Goal: Task Accomplishment & Management: Use online tool/utility

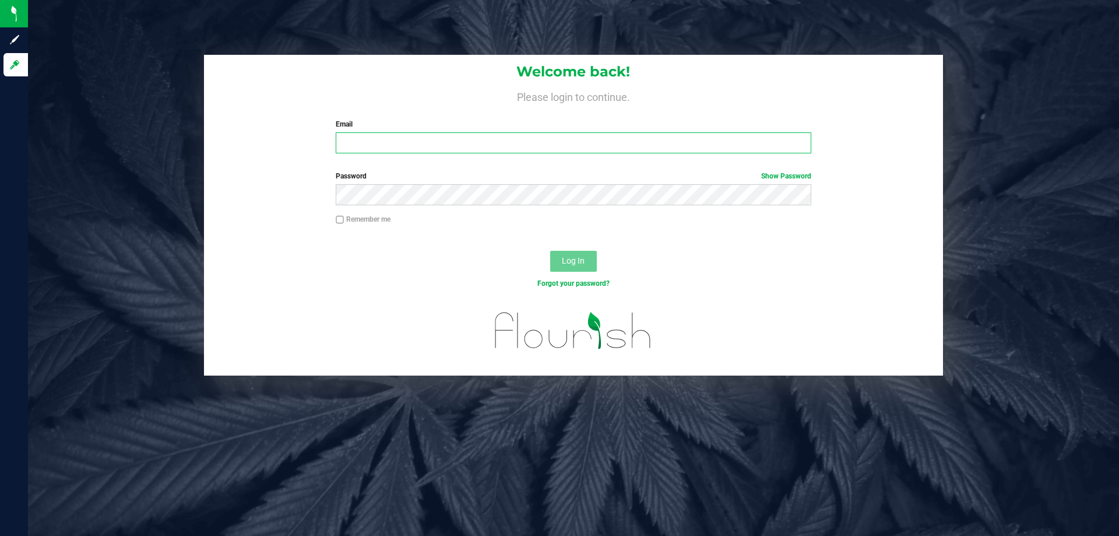
drag, startPoint x: 0, startPoint y: 0, endPoint x: 393, endPoint y: 146, distance: 418.9
click at [393, 146] on input "Email" at bounding box center [573, 142] width 475 height 21
type input "[EMAIL_ADDRESS][DOMAIN_NAME]"
click at [550, 251] on button "Log In" at bounding box center [573, 261] width 47 height 21
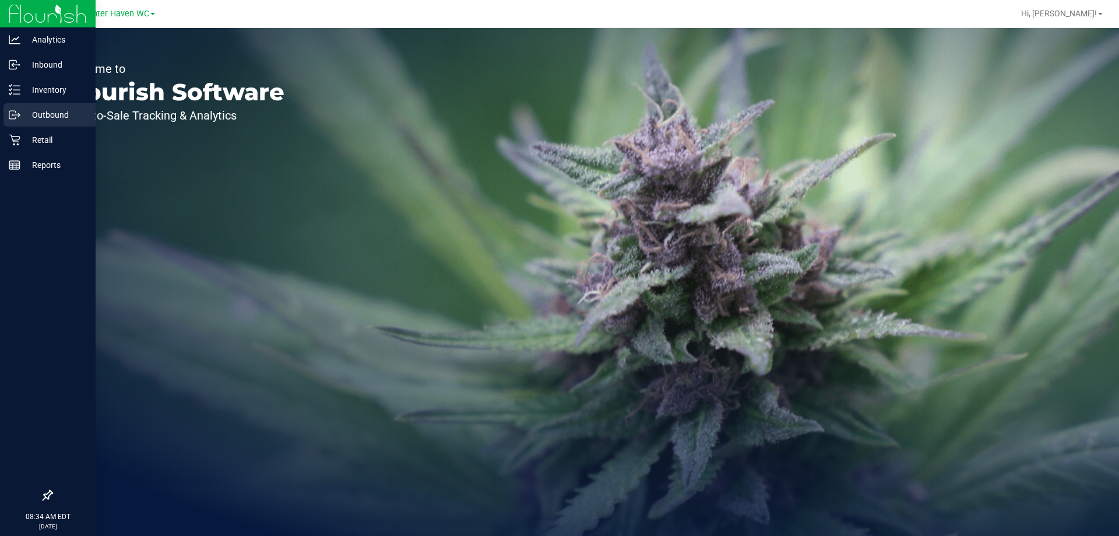
click at [17, 128] on link "Outbound" at bounding box center [48, 115] width 96 height 25
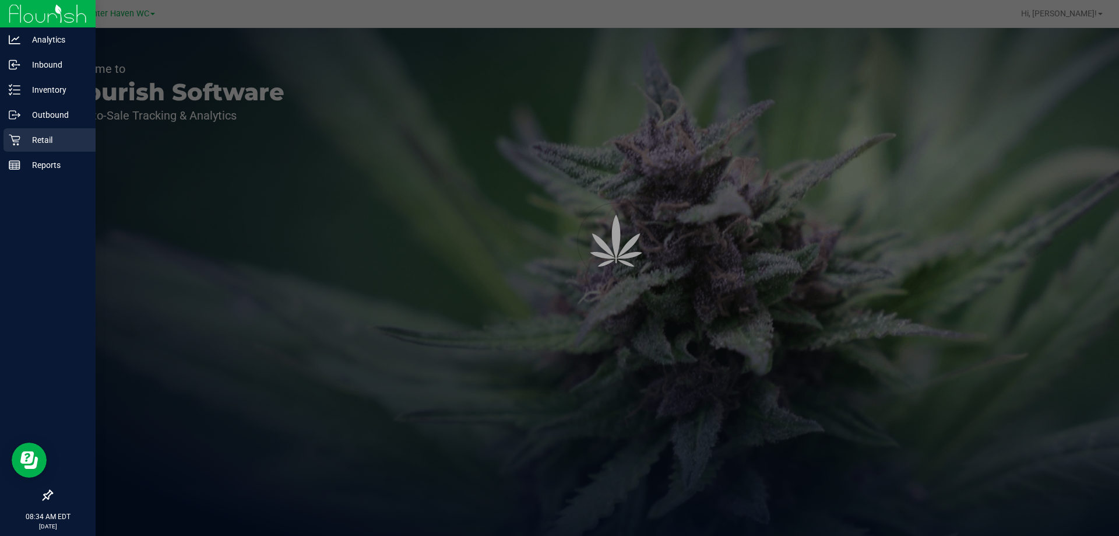
click at [19, 136] on icon at bounding box center [15, 140] width 12 height 12
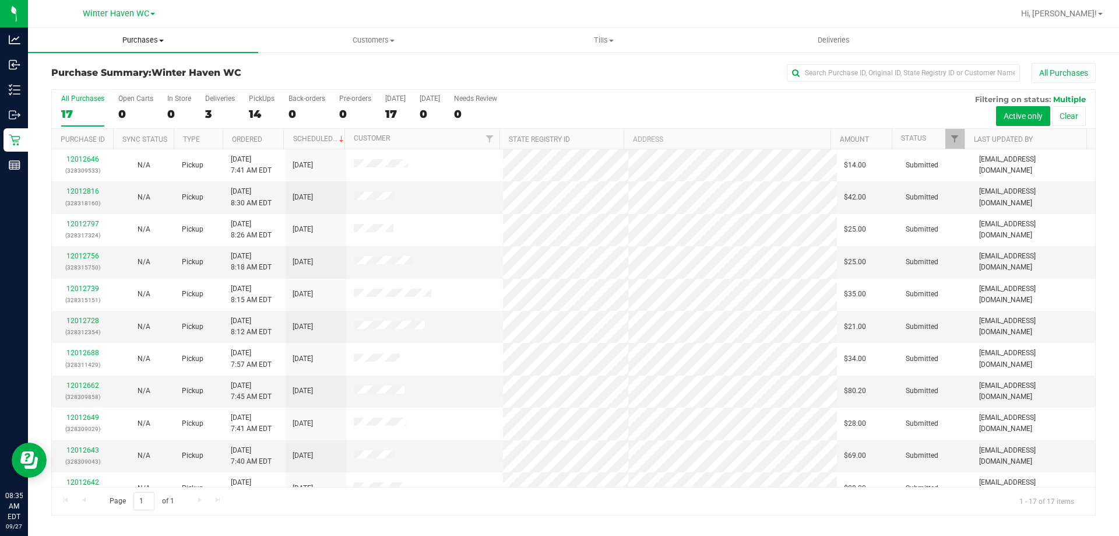
click at [161, 36] on span "Purchases" at bounding box center [143, 40] width 230 height 10
click at [164, 82] on li "Fulfillment" at bounding box center [143, 85] width 230 height 14
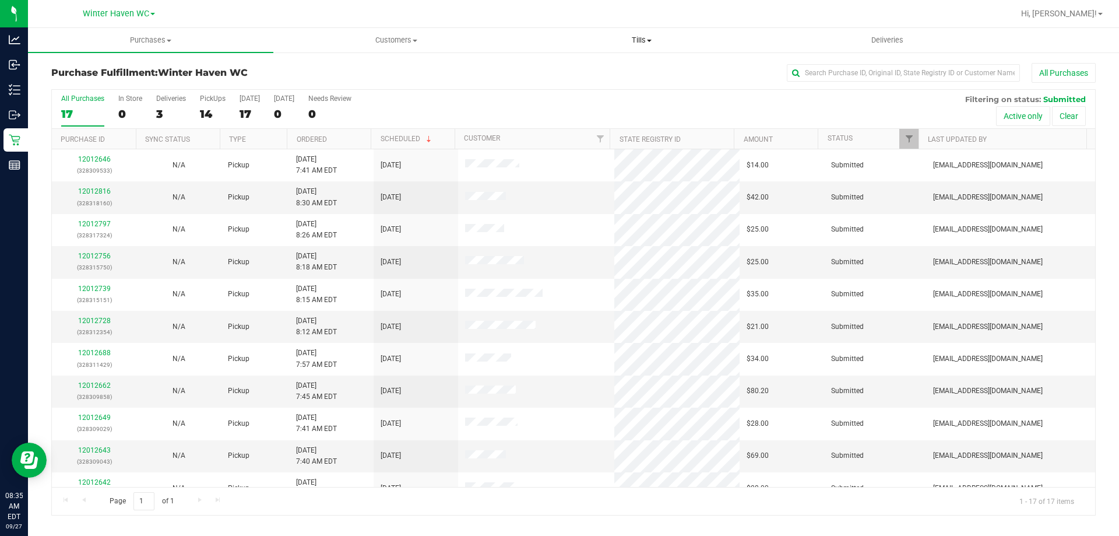
click at [642, 38] on span "Tills" at bounding box center [641, 40] width 244 height 10
click at [622, 68] on li "Manage tills" at bounding box center [641, 71] width 245 height 14
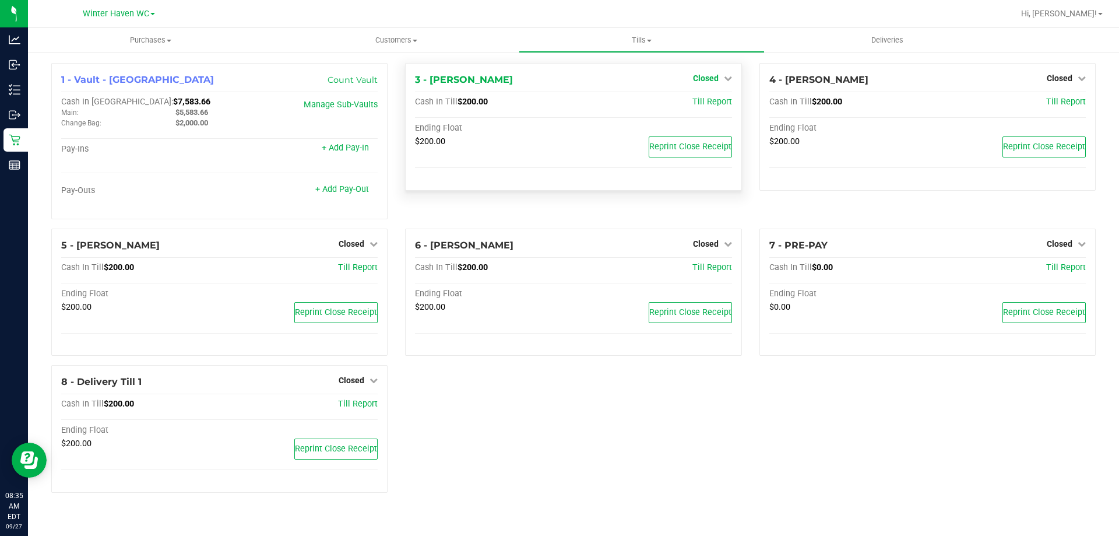
click at [722, 78] on link "Closed" at bounding box center [712, 77] width 39 height 9
click at [713, 104] on link "Open Till" at bounding box center [705, 102] width 31 height 9
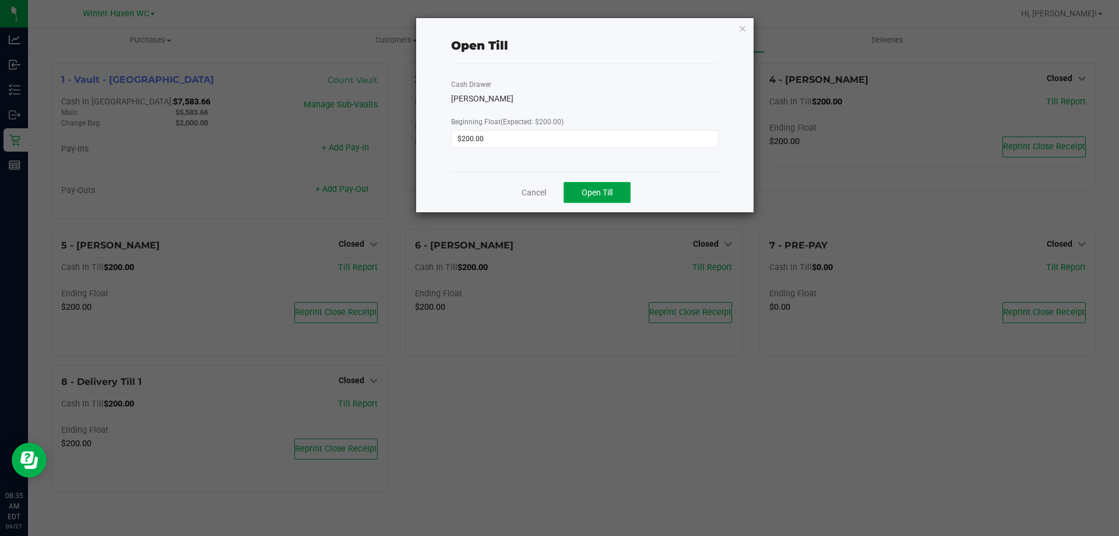
click at [598, 189] on span "Open Till" at bounding box center [597, 192] width 31 height 9
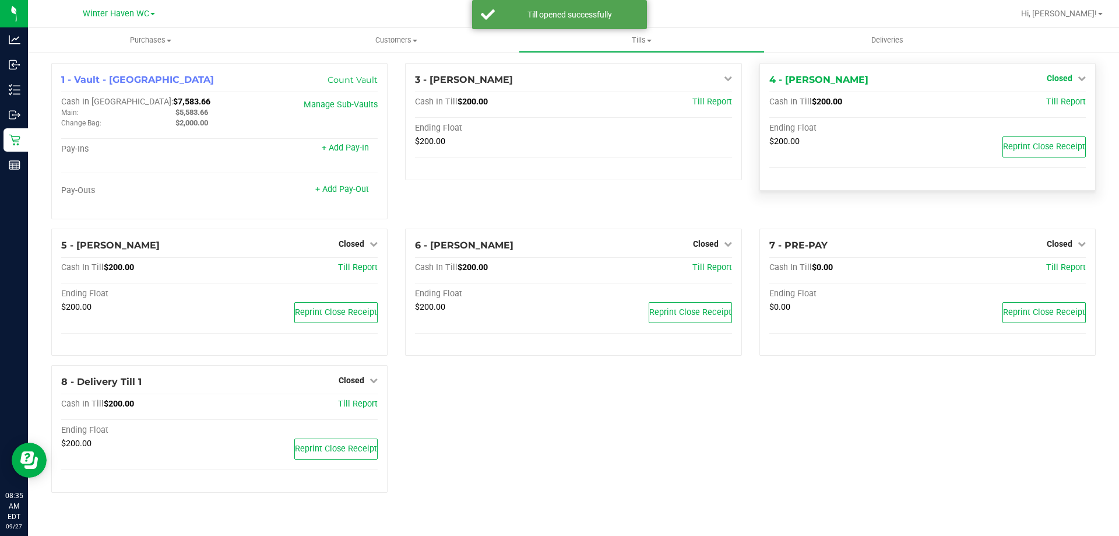
click at [1072, 77] on span "Closed" at bounding box center [1060, 77] width 26 height 9
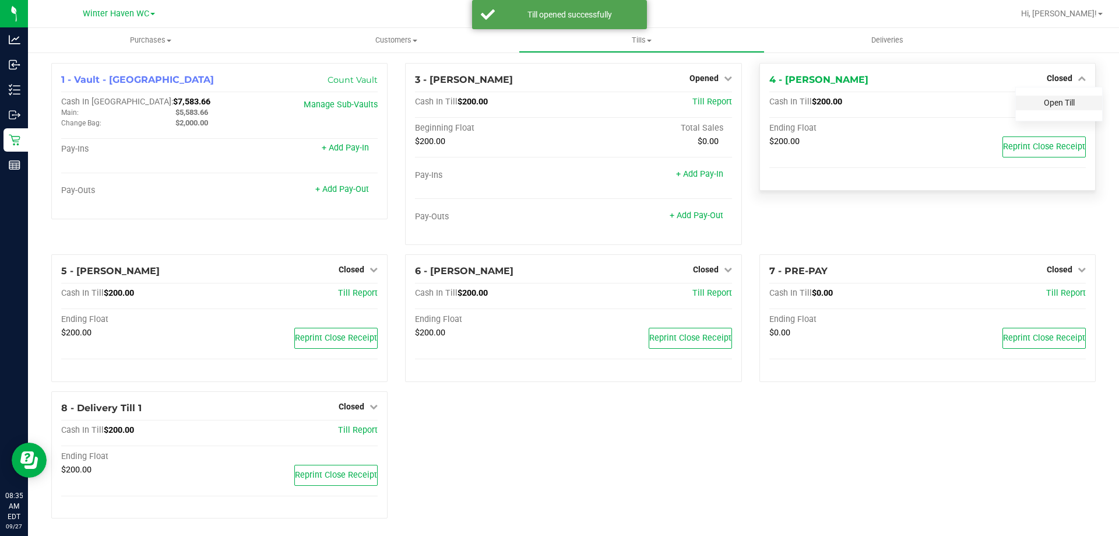
click at [1057, 98] on link "Open Till" at bounding box center [1059, 102] width 31 height 9
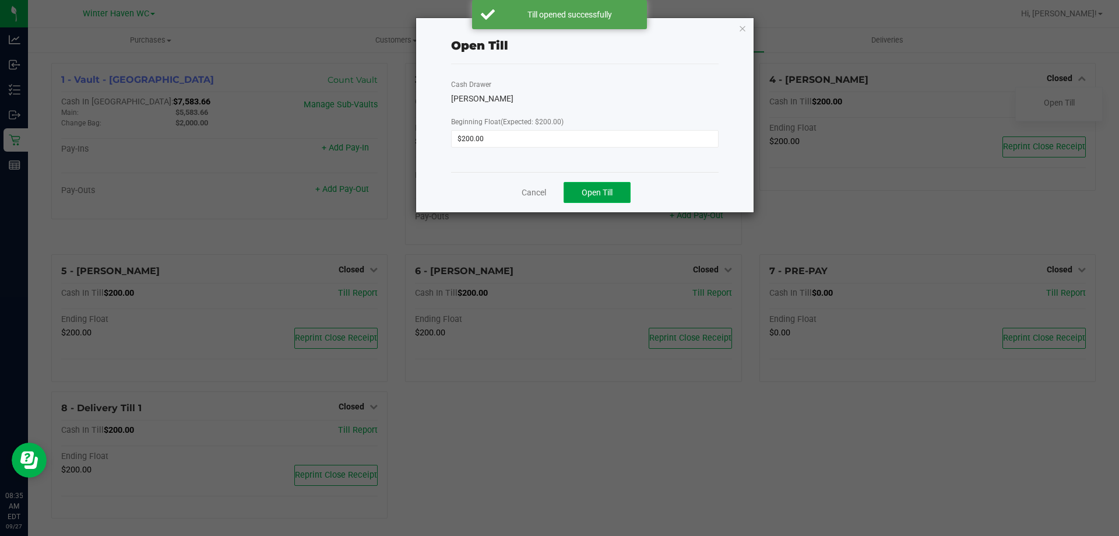
click at [594, 190] on span "Open Till" at bounding box center [597, 192] width 31 height 9
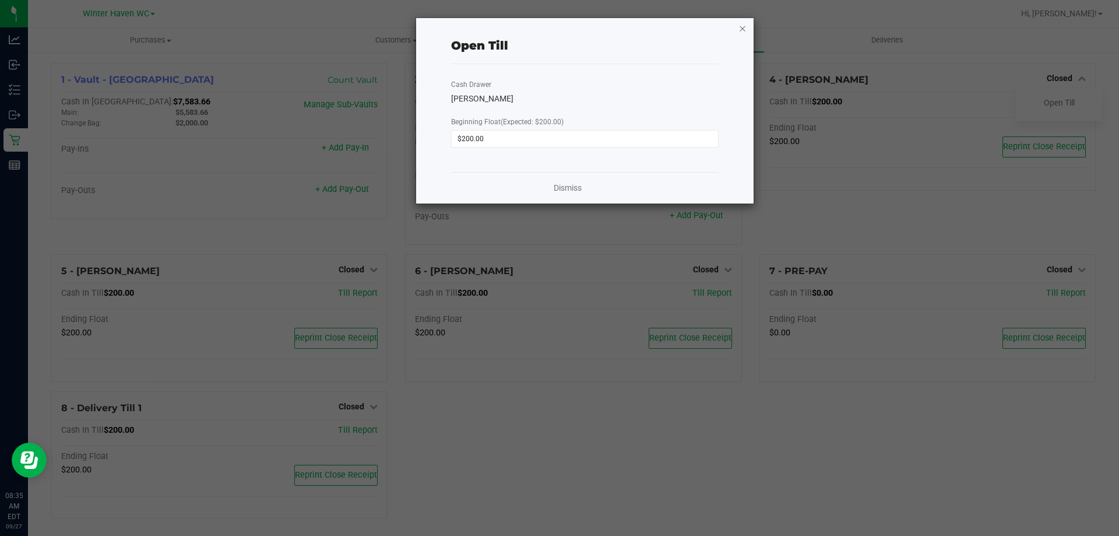
click at [744, 27] on icon "button" at bounding box center [742, 28] width 8 height 14
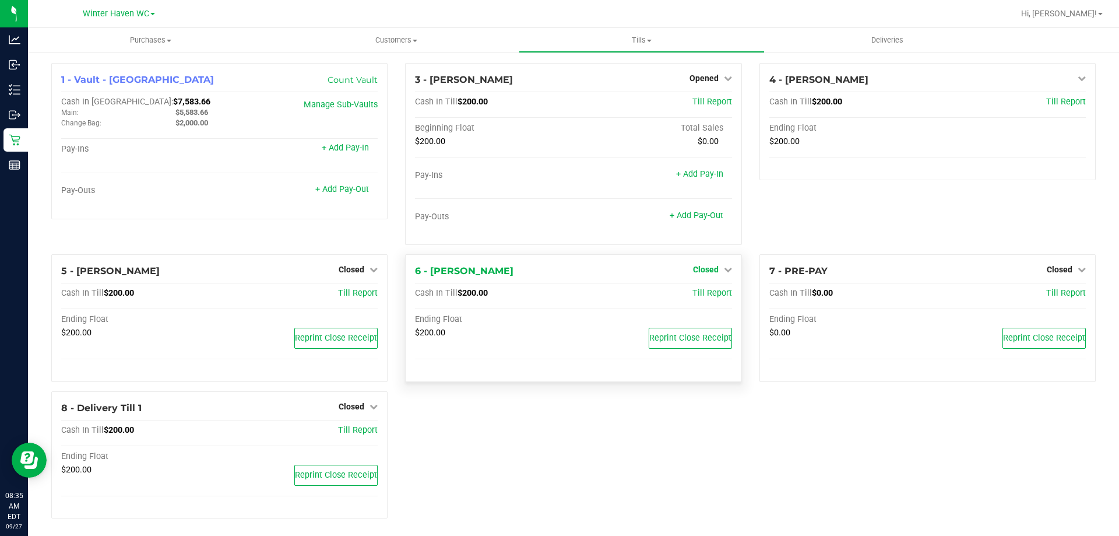
click at [710, 269] on span "Closed" at bounding box center [706, 269] width 26 height 9
click at [709, 294] on link "Open Till" at bounding box center [705, 293] width 31 height 9
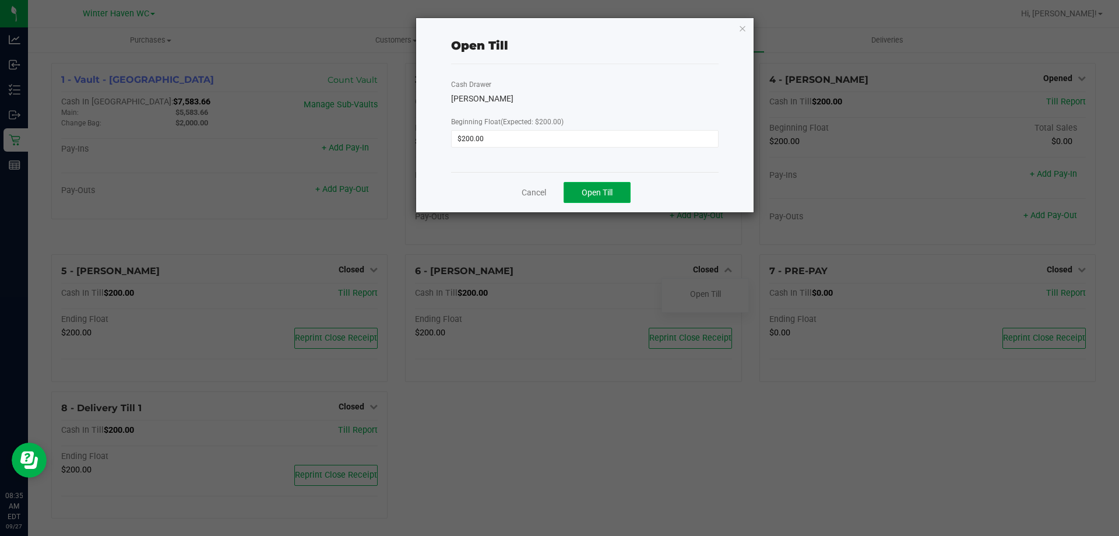
click at [609, 185] on button "Open Till" at bounding box center [597, 192] width 67 height 21
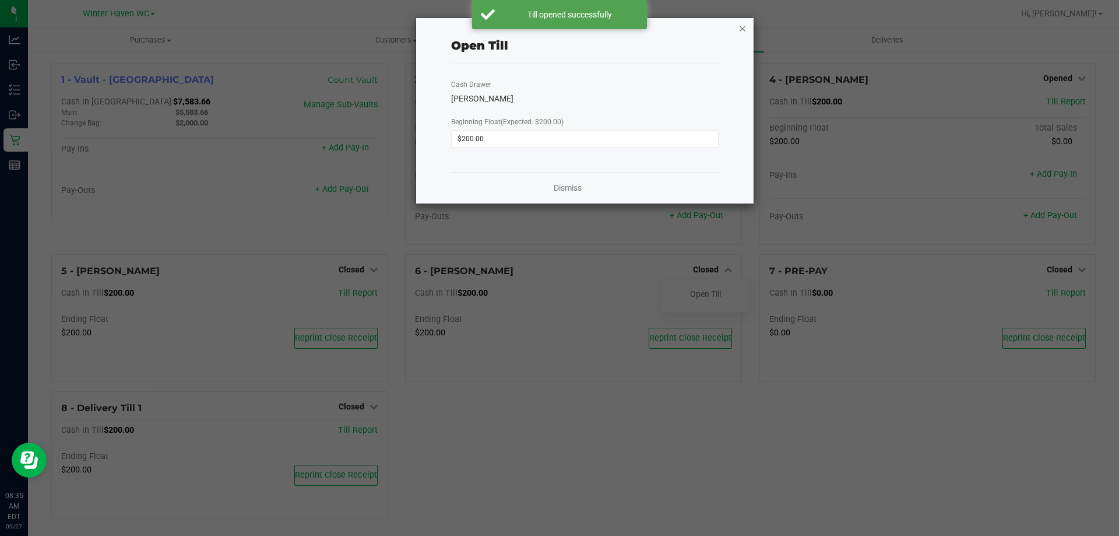
click at [741, 32] on icon "button" at bounding box center [742, 28] width 8 height 14
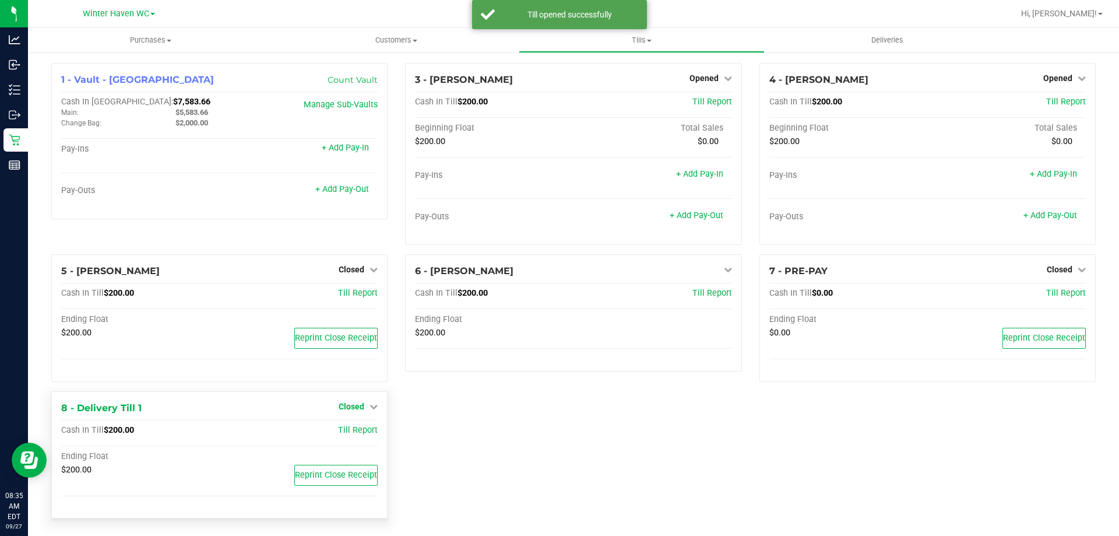
click at [359, 404] on div "1 - Vault - Winter Haven Count Vault Cash In Vault: $7,583.66 Main: $5,583.66 C…" at bounding box center [574, 295] width 1062 height 464
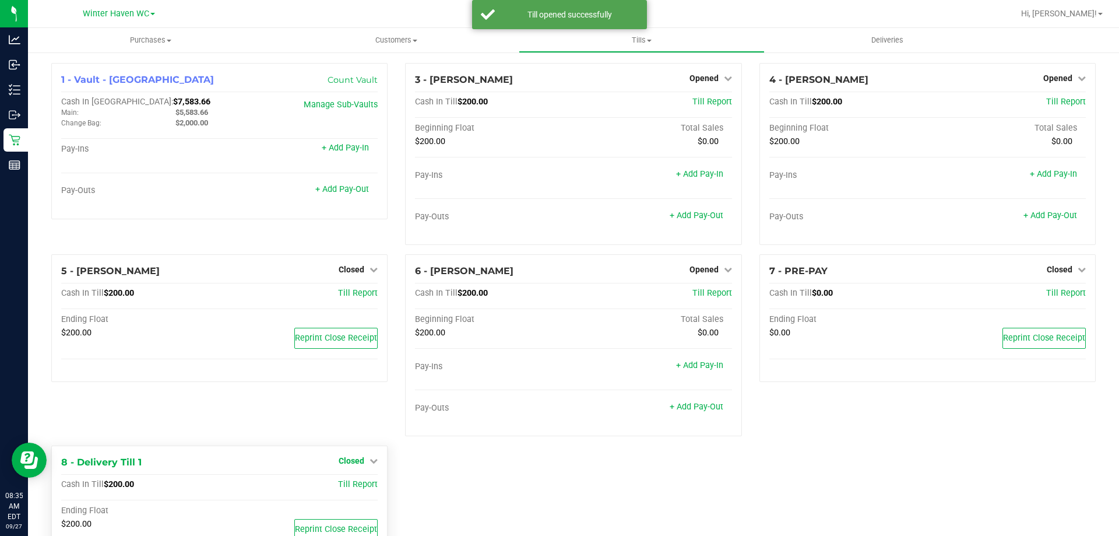
click at [353, 461] on span "Closed" at bounding box center [352, 460] width 26 height 9
click at [355, 485] on link "Open Till" at bounding box center [351, 484] width 31 height 9
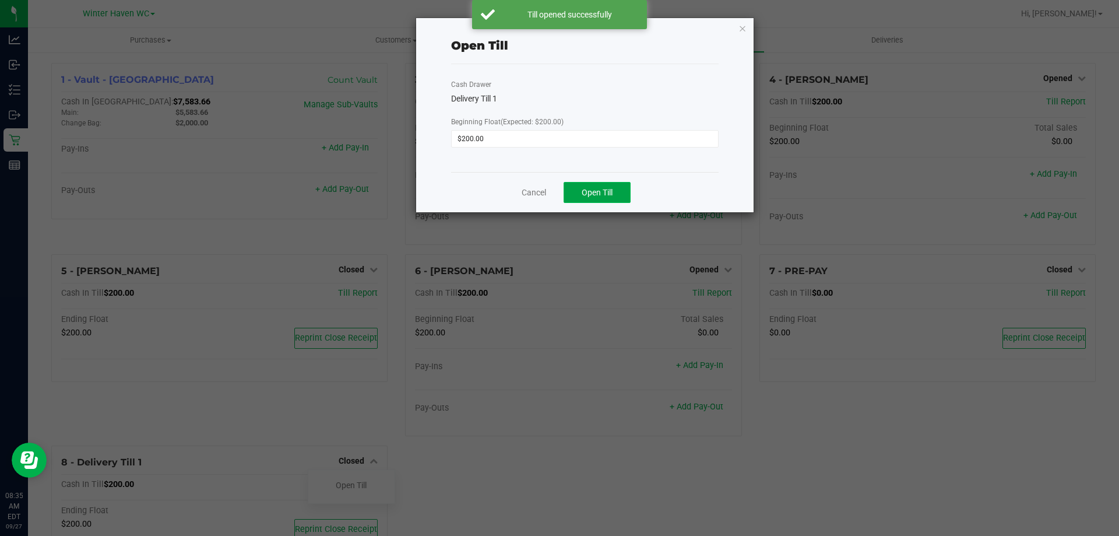
click at [604, 188] on span "Open Till" at bounding box center [597, 192] width 31 height 9
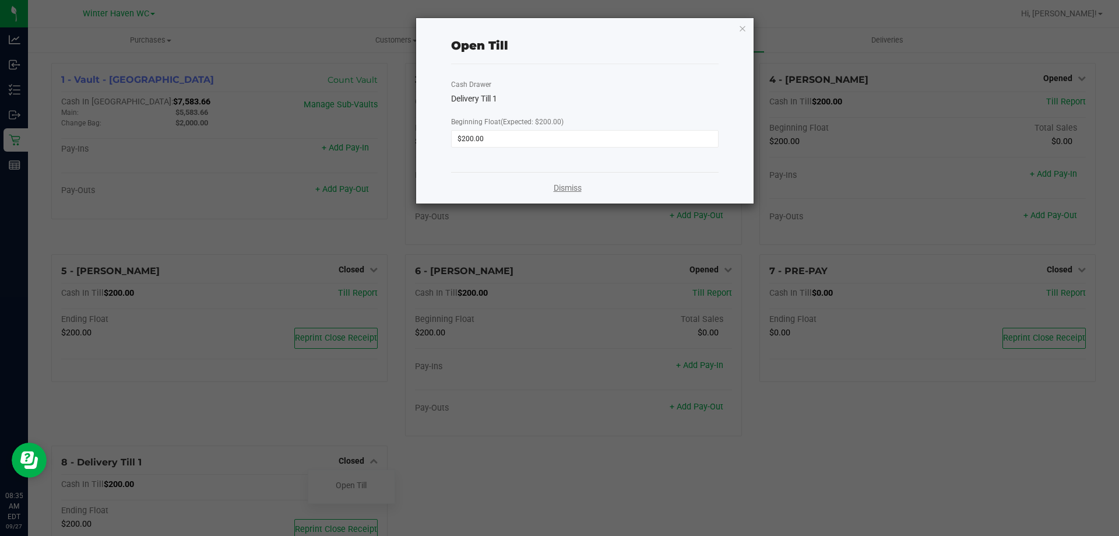
click at [573, 187] on link "Dismiss" at bounding box center [568, 188] width 28 height 12
